Goal: Task Accomplishment & Management: Use online tool/utility

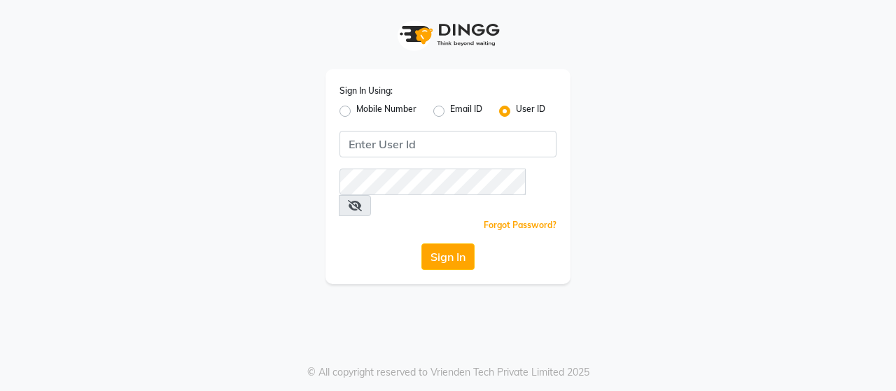
click at [356, 113] on label "Mobile Number" at bounding box center [386, 111] width 60 height 17
click at [356, 112] on input "Mobile Number" at bounding box center [360, 107] width 9 height 9
radio input "true"
radio input "false"
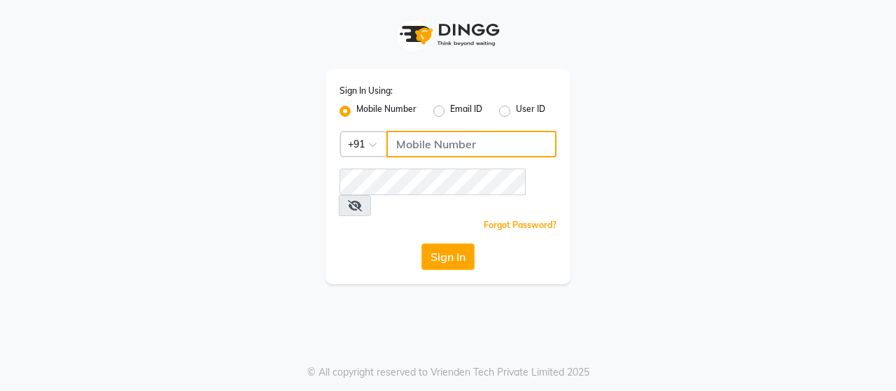
click at [428, 146] on input "Username" at bounding box center [471, 144] width 170 height 27
paste input "9553330061"
type input "9553330061"
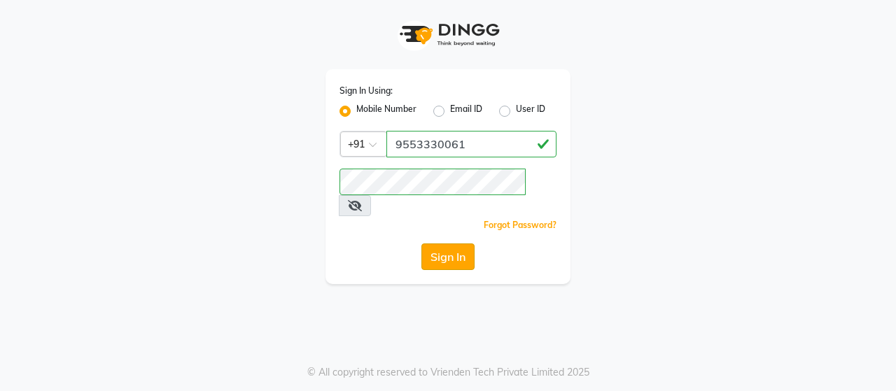
click at [456, 244] on button "Sign In" at bounding box center [447, 257] width 53 height 27
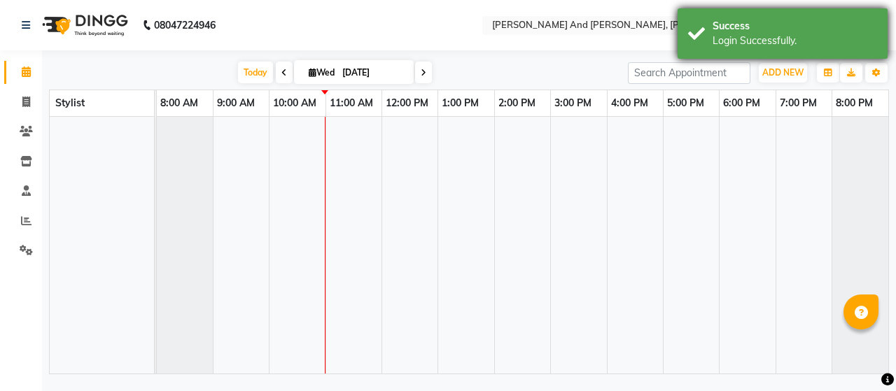
click at [745, 29] on div "Success" at bounding box center [795, 26] width 164 height 15
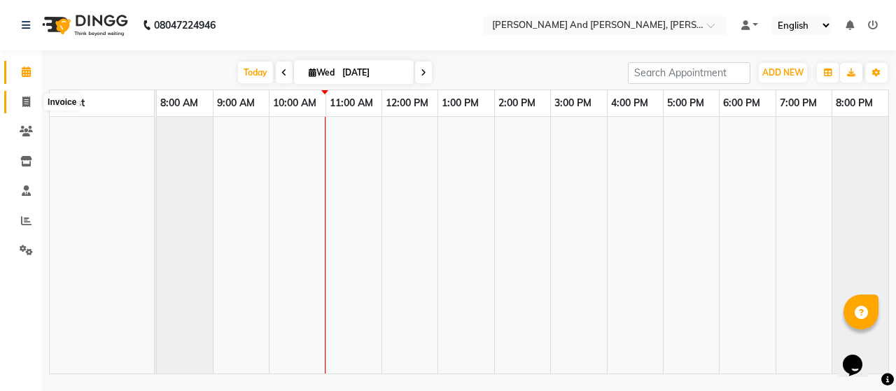
click at [31, 98] on span at bounding box center [26, 102] width 24 height 16
select select "6766"
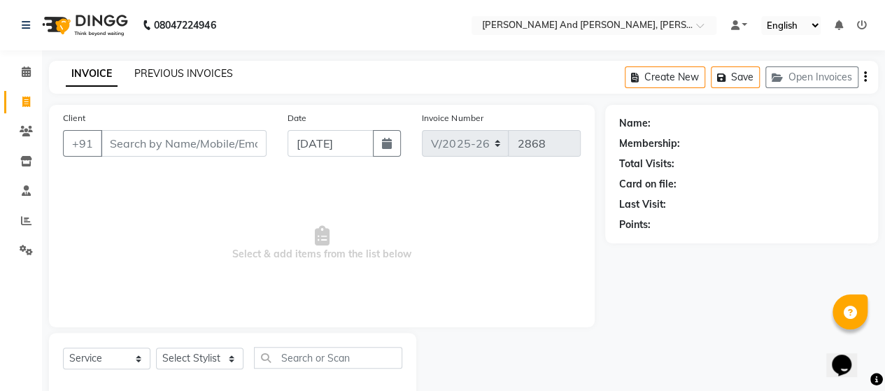
select select "P"
click at [207, 73] on link "PREVIOUS INVOICES" at bounding box center [183, 73] width 99 height 13
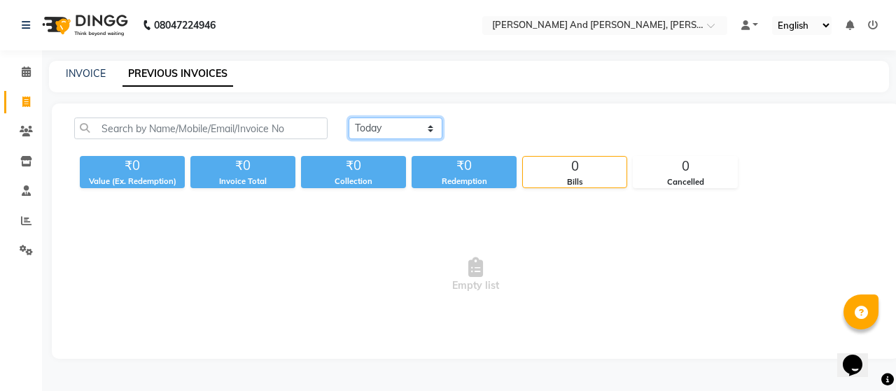
click at [385, 125] on select "[DATE] [DATE] Custom Range" at bounding box center [396, 129] width 94 height 22
click at [349, 118] on select "[DATE] [DATE] Custom Range" at bounding box center [396, 129] width 94 height 22
click at [384, 132] on select "[DATE] [DATE] Custom Range" at bounding box center [396, 129] width 94 height 22
select select "range"
click at [349, 118] on select "[DATE] [DATE] Custom Range" at bounding box center [396, 129] width 94 height 22
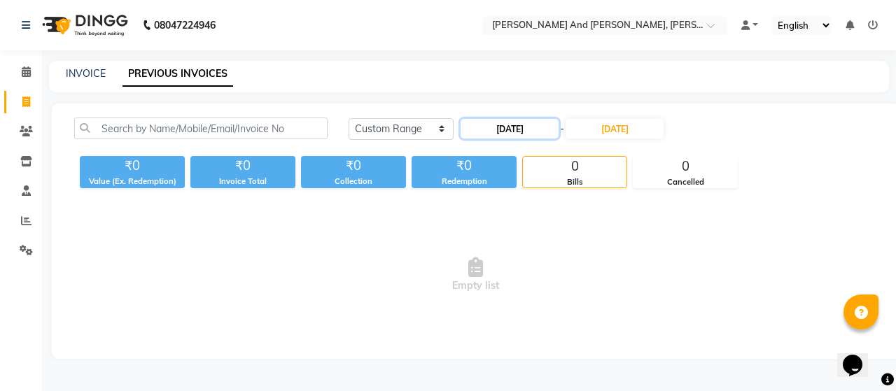
click at [521, 125] on input "[DATE]" at bounding box center [510, 129] width 98 height 20
select select "9"
select select "2025"
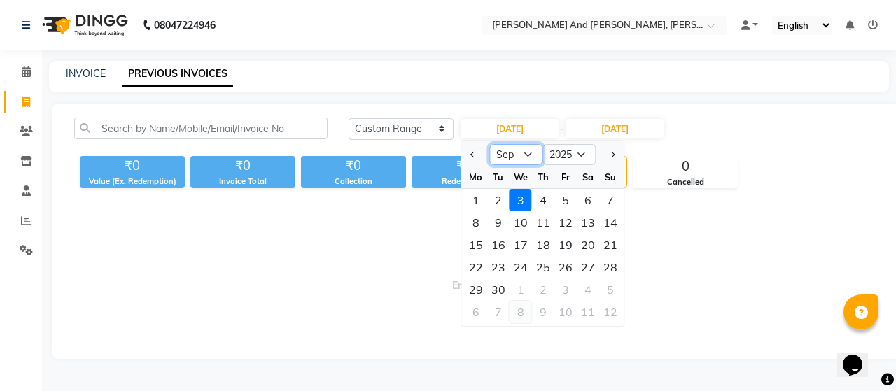
drag, startPoint x: 501, startPoint y: 152, endPoint x: 514, endPoint y: 300, distance: 148.9
click at [514, 300] on ngb-datepicker "Jan Feb Mar Apr May Jun Jul Aug Sep Oct Nov Dec 2015 2016 2017 2018 2019 2020 2…" at bounding box center [543, 233] width 164 height 187
select select "8"
click at [490, 144] on select "Jan Feb Mar Apr May Jun Jul Aug Sep Oct Nov Dec" at bounding box center [516, 154] width 53 height 21
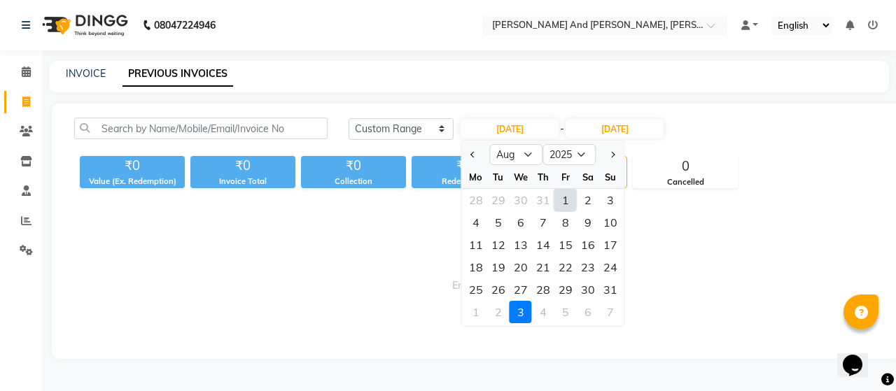
click at [572, 202] on div "1" at bounding box center [565, 200] width 22 height 22
type input "01-08-2025"
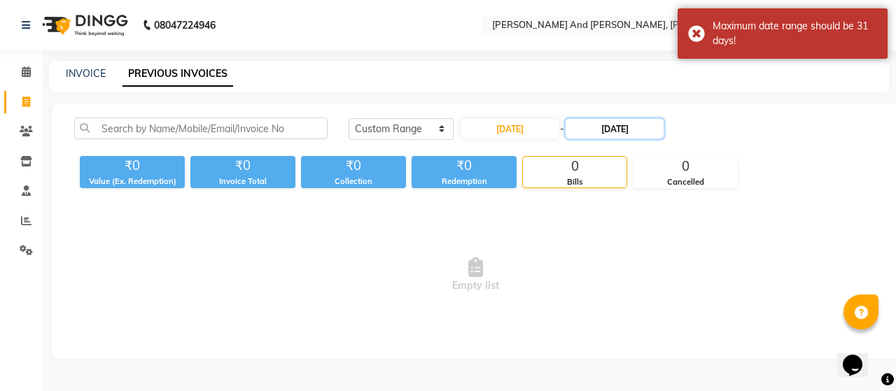
click at [617, 125] on input "[DATE]" at bounding box center [615, 129] width 98 height 20
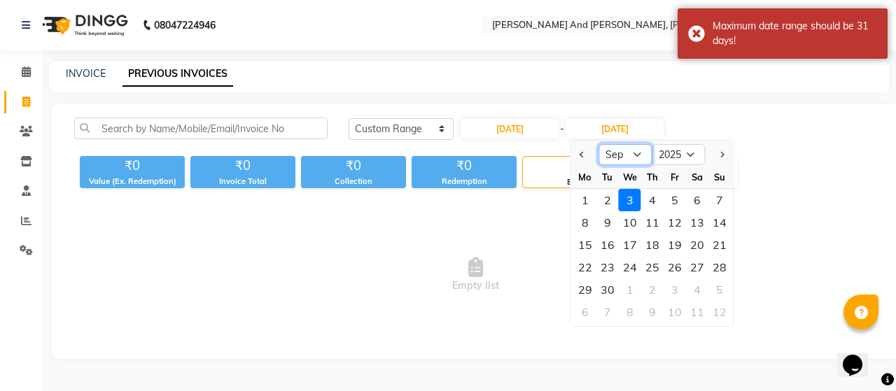
click at [614, 157] on select "Aug Sep Oct Nov Dec" at bounding box center [625, 154] width 53 height 21
select select "8"
click at [599, 144] on select "Aug Sep Oct Nov Dec" at bounding box center [625, 154] width 53 height 21
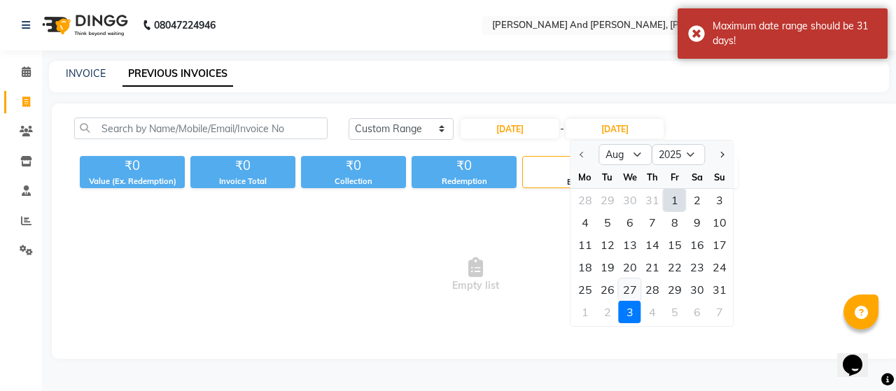
click at [634, 283] on div "27" at bounding box center [630, 290] width 22 height 22
type input "27-08-2025"
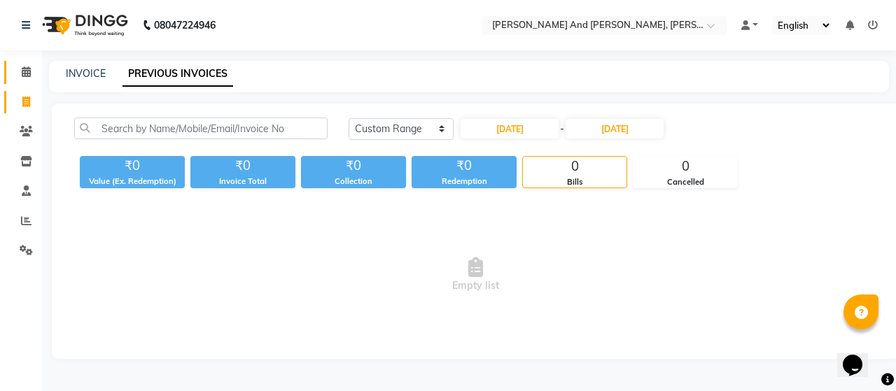
click at [20, 64] on link "Calendar" at bounding box center [21, 72] width 34 height 23
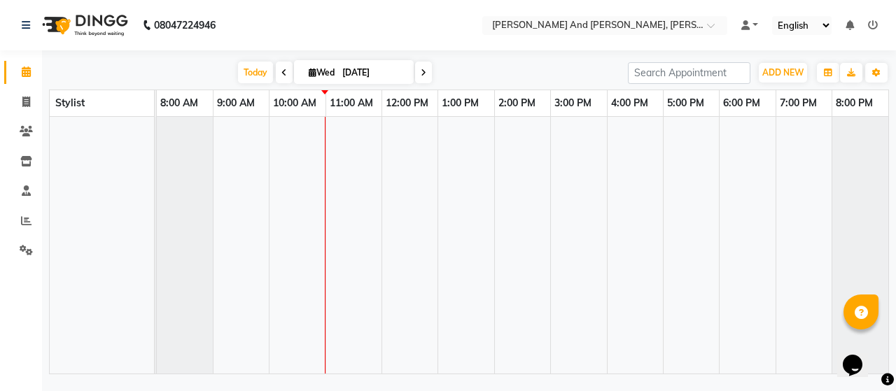
click at [760, 24] on ul "Default Panel My Panel English ENGLISH Español العربية मराठी हिंदी ગુજરાતી தமிழ…" at bounding box center [809, 25] width 150 height 19
click at [755, 24] on link at bounding box center [749, 25] width 17 height 15
click at [786, 54] on span "Default Panel" at bounding box center [804, 49] width 57 height 11
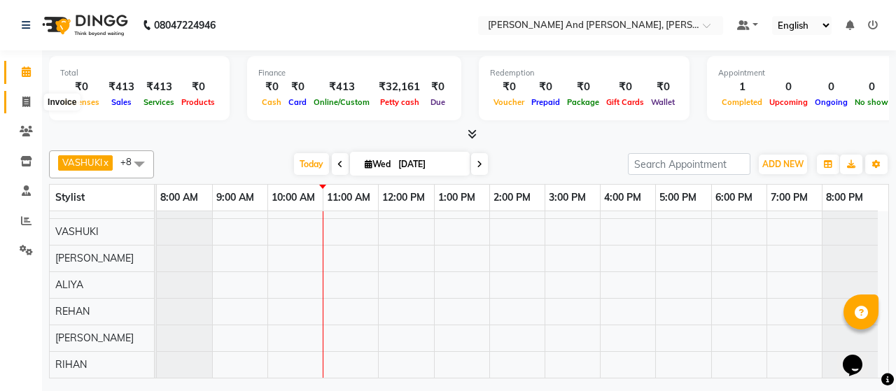
click at [20, 105] on span at bounding box center [26, 102] width 24 height 16
select select "service"
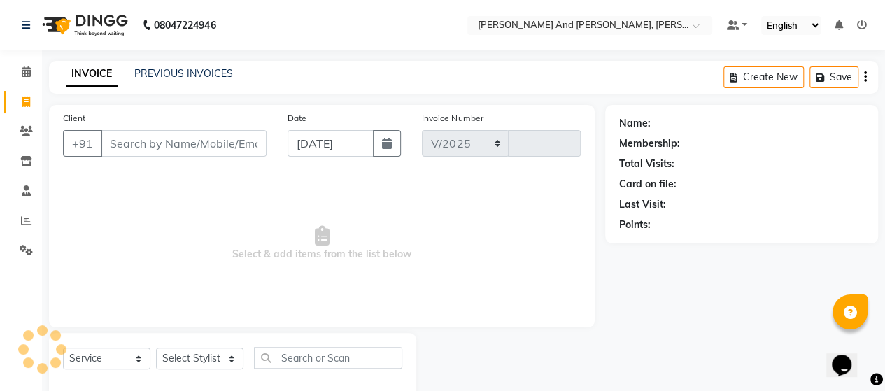
select select "6766"
type input "2868"
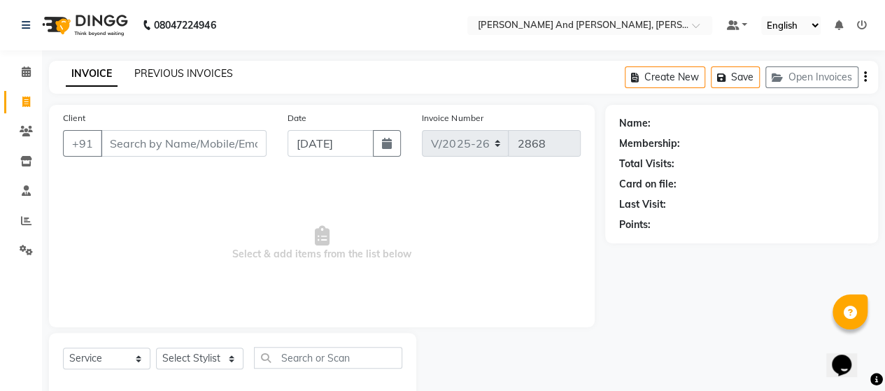
click at [199, 69] on link "PREVIOUS INVOICES" at bounding box center [183, 73] width 99 height 13
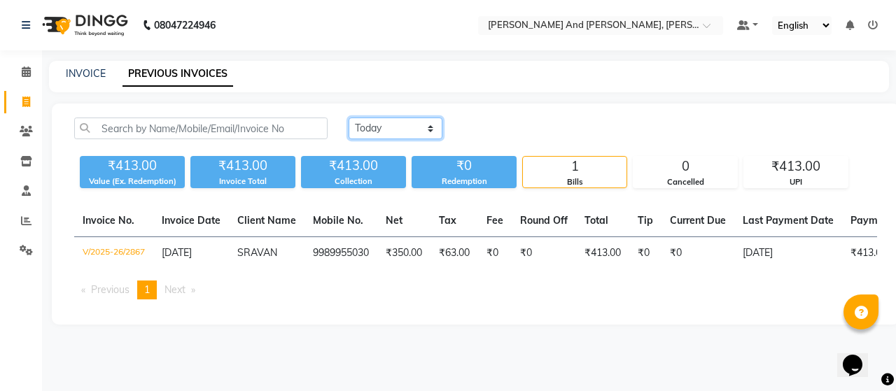
click at [397, 128] on select "[DATE] [DATE] Custom Range" at bounding box center [396, 129] width 94 height 22
select select "[DATE]"
click at [349, 118] on select "[DATE] [DATE] Custom Range" at bounding box center [396, 129] width 94 height 22
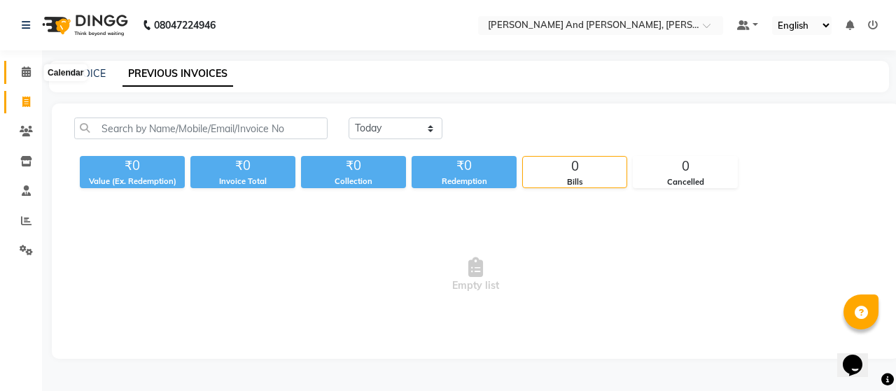
click at [27, 73] on icon at bounding box center [26, 71] width 9 height 10
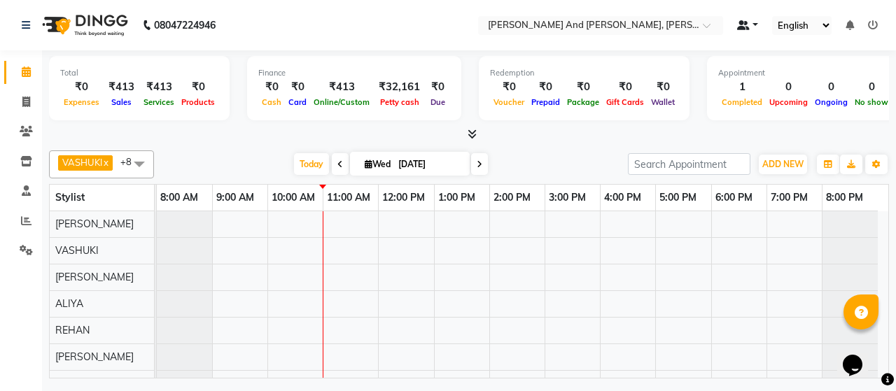
click at [757, 24] on link at bounding box center [747, 25] width 21 height 15
click at [561, 157] on div "[DATE] [DATE]" at bounding box center [391, 164] width 460 height 21
click at [22, 104] on icon at bounding box center [26, 102] width 8 height 10
select select "service"
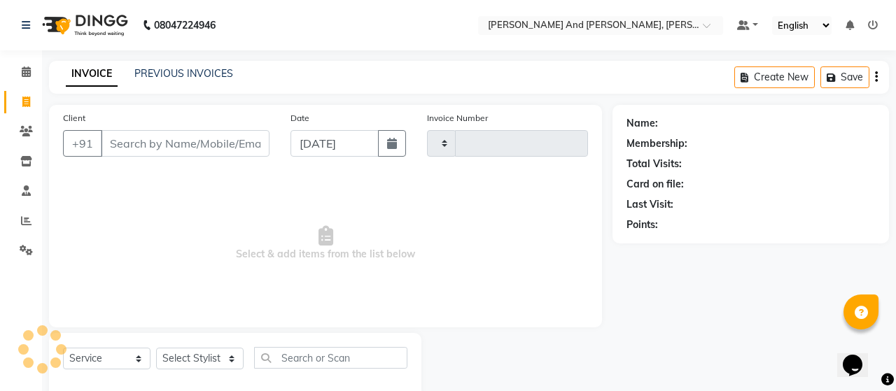
type input "2868"
select select "6766"
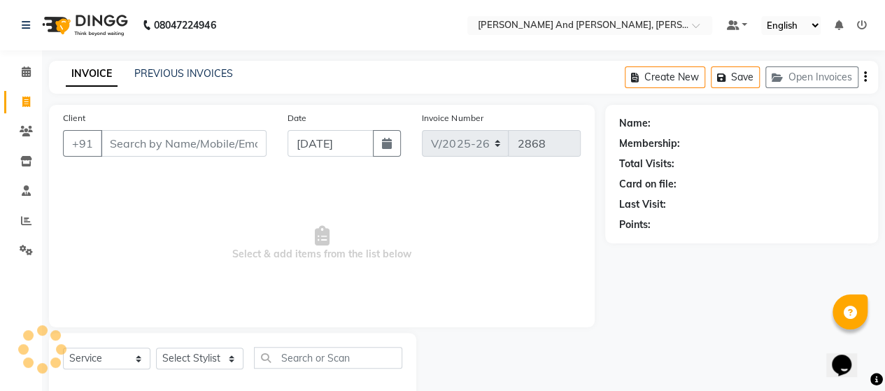
select select "P"
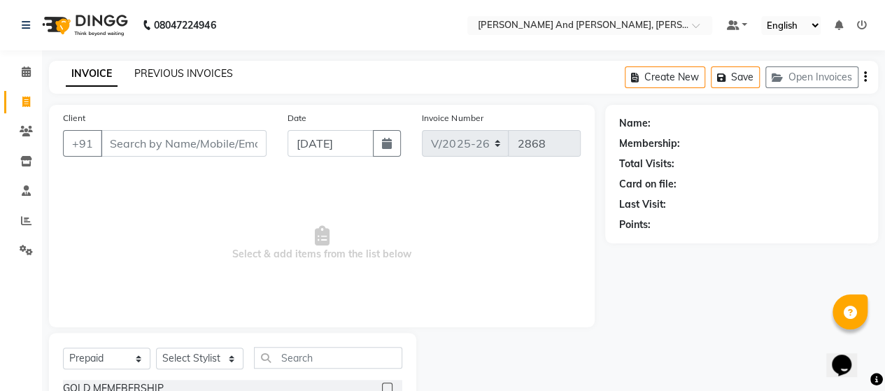
click at [185, 79] on link "PREVIOUS INVOICES" at bounding box center [183, 73] width 99 height 13
